Goal: Task Accomplishment & Management: Complete application form

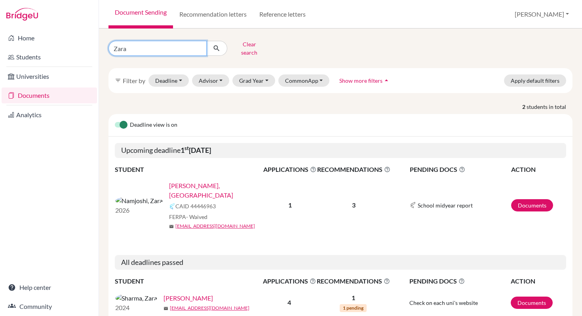
drag, startPoint x: 135, startPoint y: 46, endPoint x: 110, endPoint y: 44, distance: 24.6
click at [110, 45] on input "Zara" at bounding box center [157, 48] width 98 height 15
type input "Shaina"
click button "submit" at bounding box center [216, 48] width 21 height 15
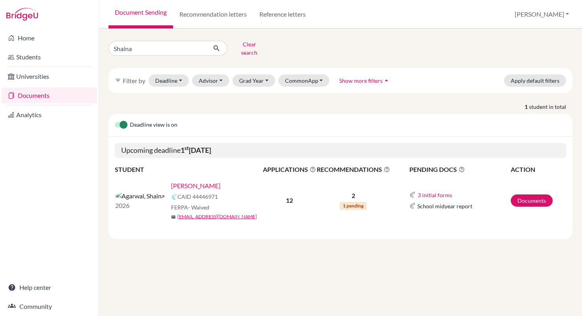
click at [171, 181] on link "[PERSON_NAME]" at bounding box center [195, 185] width 49 height 9
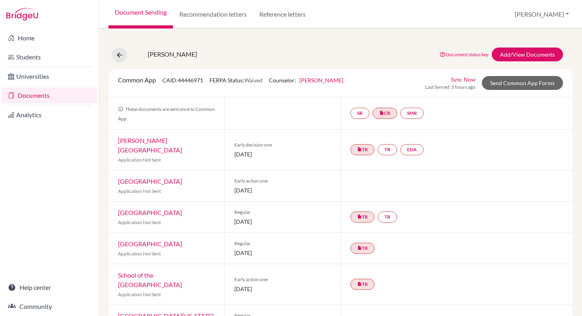
scroll to position [6, 0]
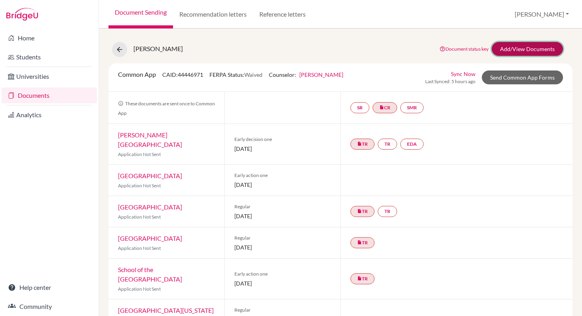
click at [541, 49] on link "Add/View Documents" at bounding box center [526, 49] width 71 height 14
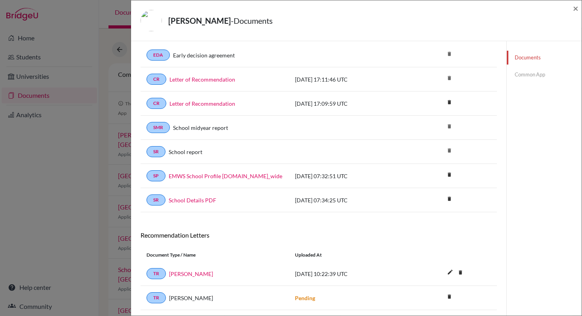
scroll to position [59, 0]
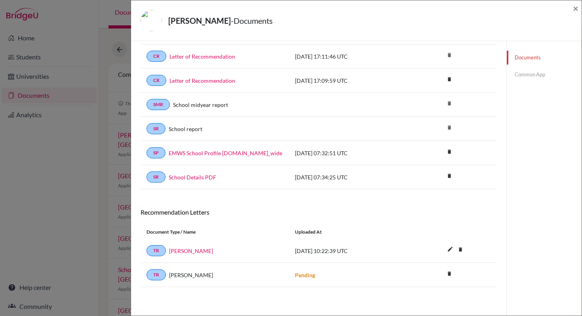
click at [525, 76] on link "Common App" at bounding box center [543, 75] width 75 height 14
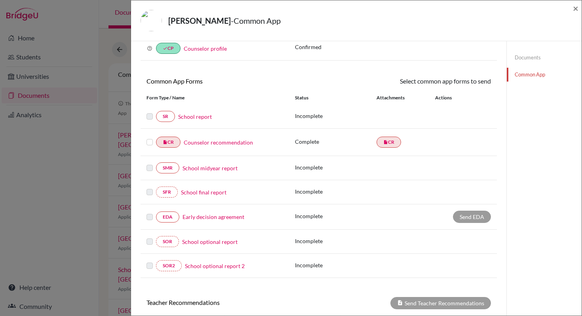
scroll to position [59, 0]
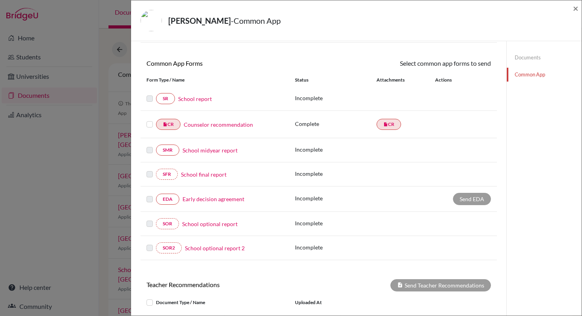
click at [200, 125] on link "Counselor recommendation" at bounding box center [218, 124] width 69 height 8
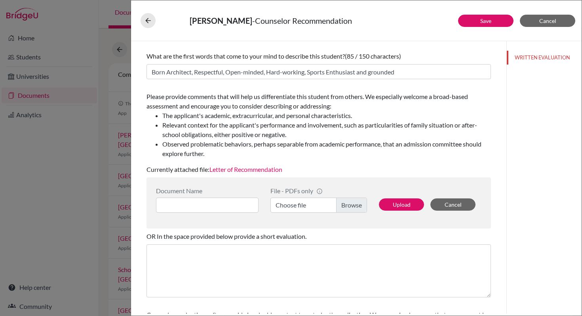
scroll to position [68, 0]
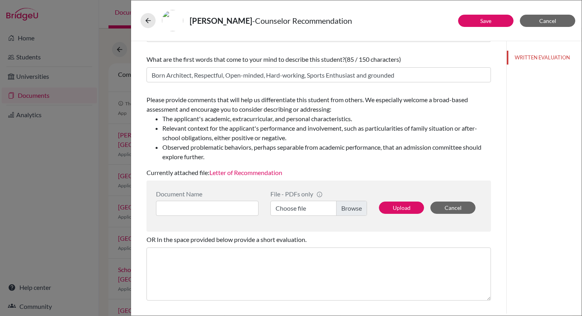
click at [269, 174] on link "Letter of Recommendation" at bounding box center [245, 173] width 73 height 8
